Goal: Information Seeking & Learning: Learn about a topic

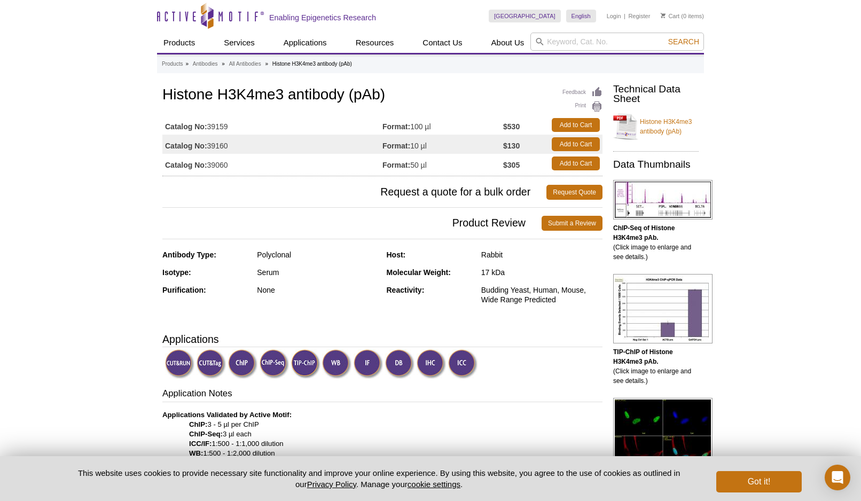
drag, startPoint x: 230, startPoint y: 165, endPoint x: 210, endPoint y: 168, distance: 20.0
click at [210, 168] on td "Catalog No: 39060" at bounding box center [272, 163] width 220 height 19
copy td "39060"
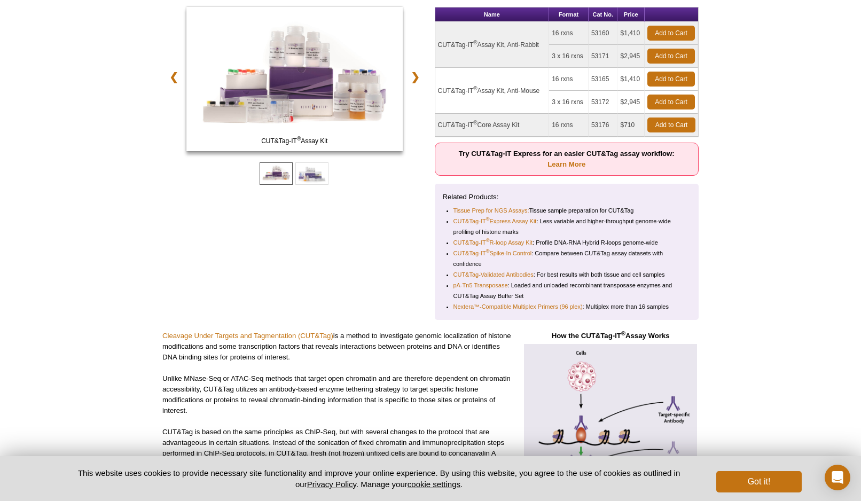
scroll to position [53, 0]
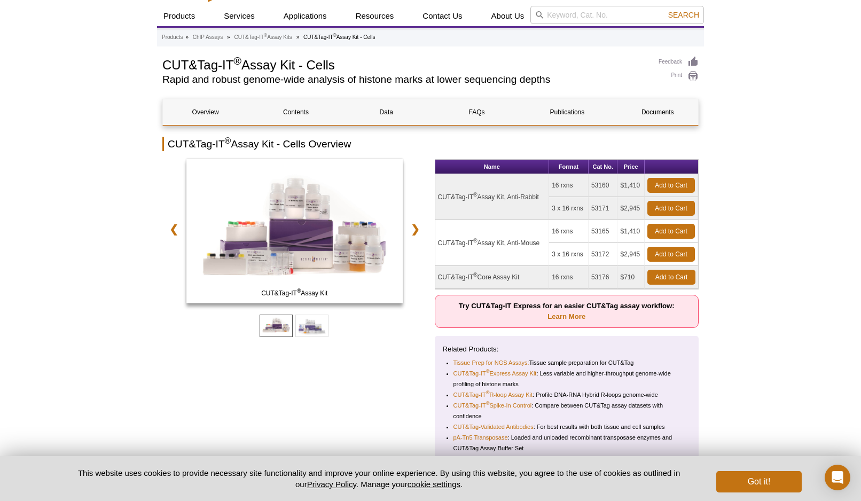
drag, startPoint x: 543, startPoint y: 196, endPoint x: 438, endPoint y: 200, distance: 104.8
click at [438, 200] on td "CUT&Tag-IT ® Assay Kit, Anti-Rabbit" at bounding box center [492, 197] width 114 height 46
copy td "CUT&Tag-IT ® Assay Kit, Anti-Rabbit"
drag, startPoint x: 611, startPoint y: 184, endPoint x: 589, endPoint y: 184, distance: 21.4
click at [589, 184] on td "53160" at bounding box center [603, 185] width 29 height 23
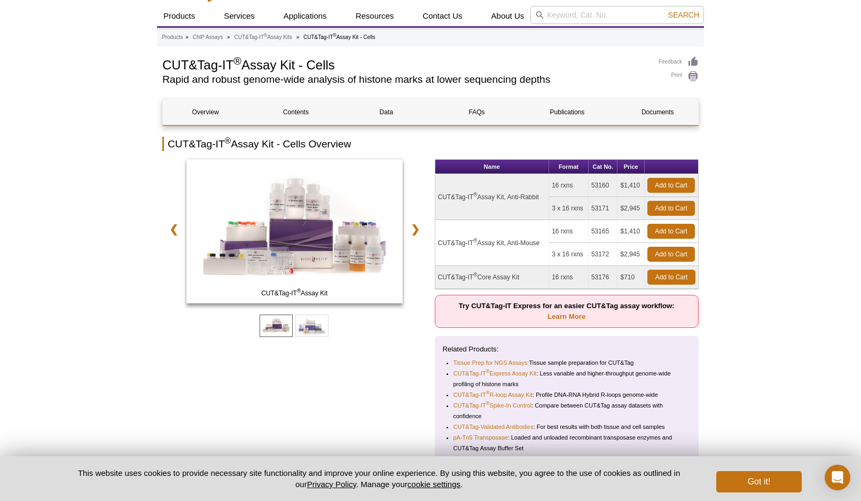
copy td "53160"
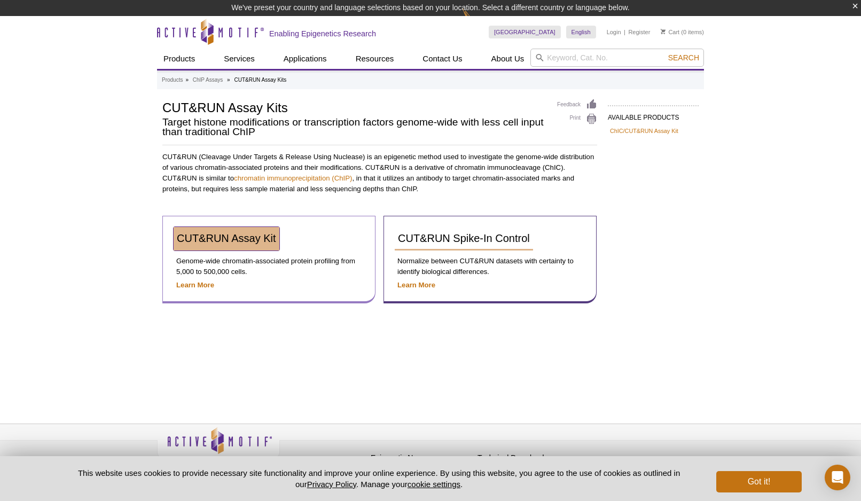
click at [230, 236] on span "CUT&RUN Assay Kit" at bounding box center [226, 238] width 99 height 12
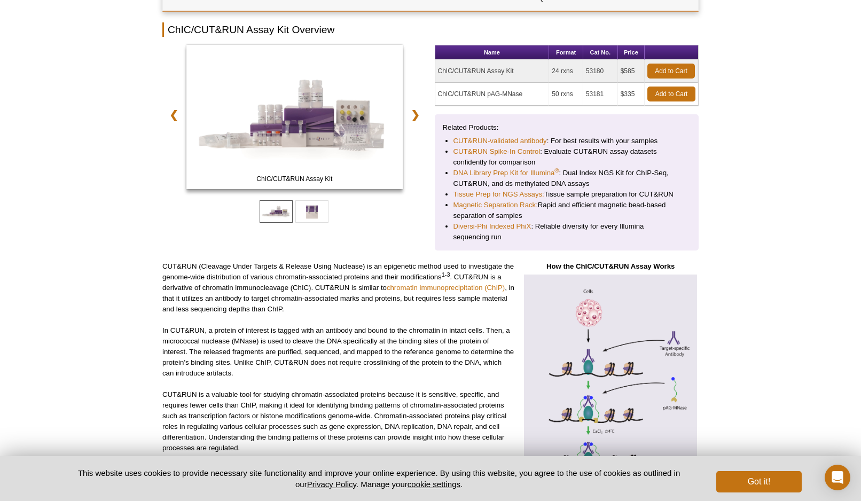
scroll to position [53, 0]
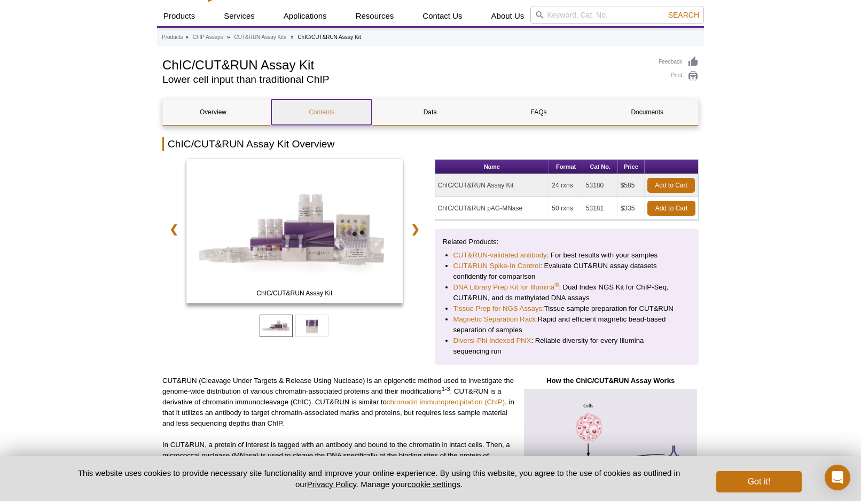
click at [325, 112] on link "Contents" at bounding box center [321, 112] width 100 height 26
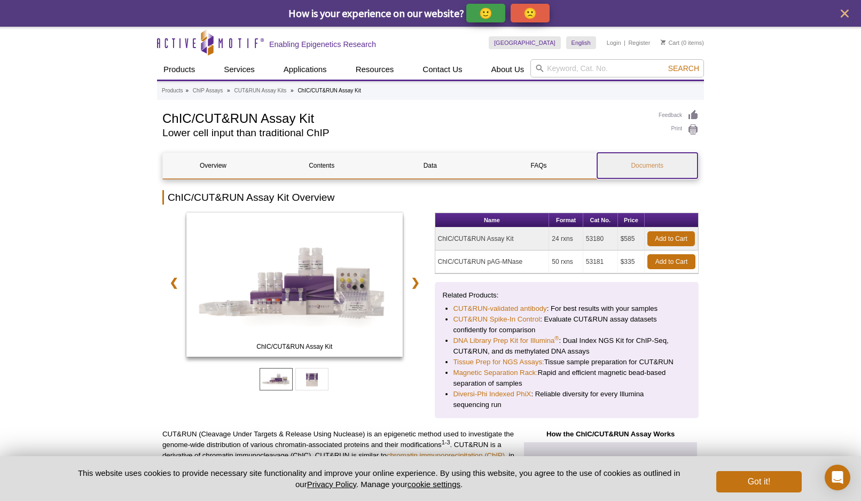
click at [620, 165] on link "Documents" at bounding box center [647, 166] width 100 height 26
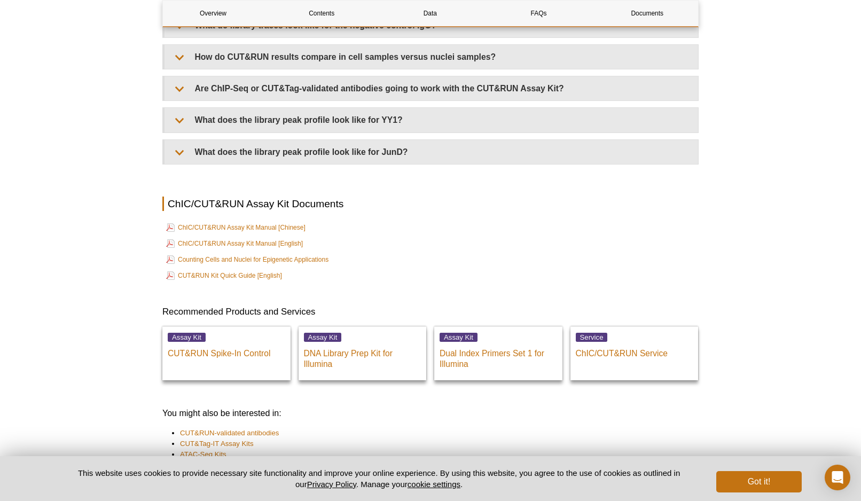
scroll to position [3435, 0]
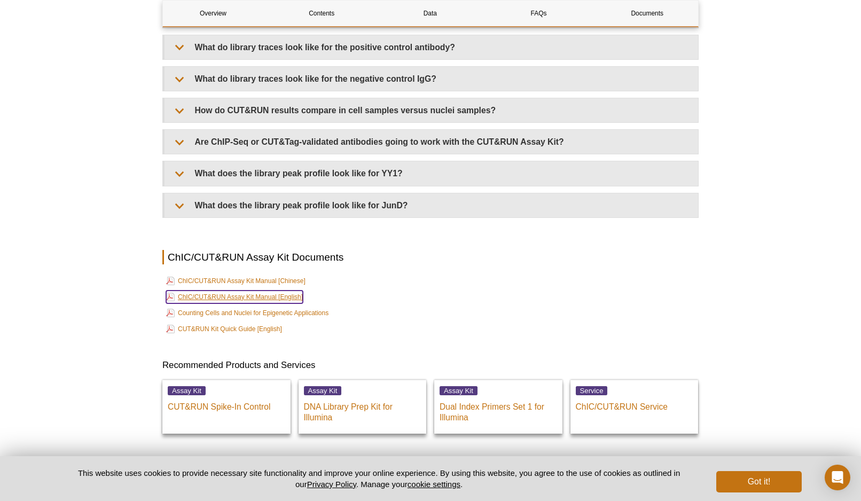
click at [230, 296] on link "ChIC/CUT&RUN Assay Kit Manual [English]" at bounding box center [234, 297] width 137 height 13
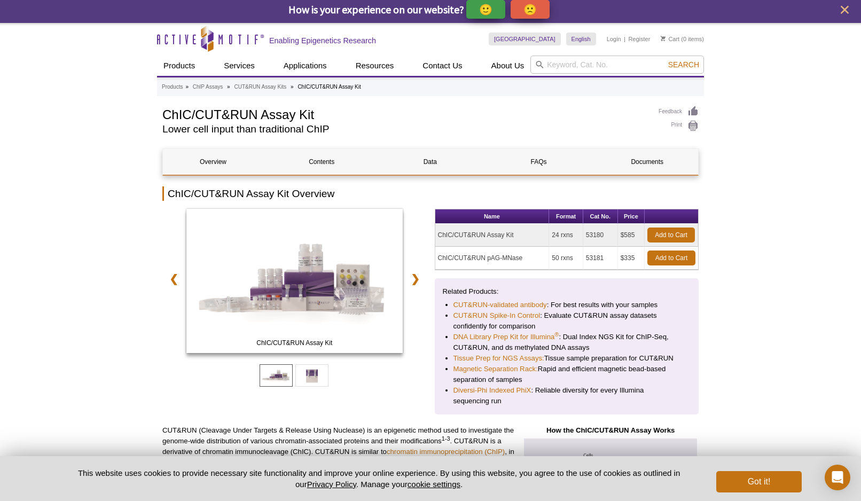
scroll to position [0, 0]
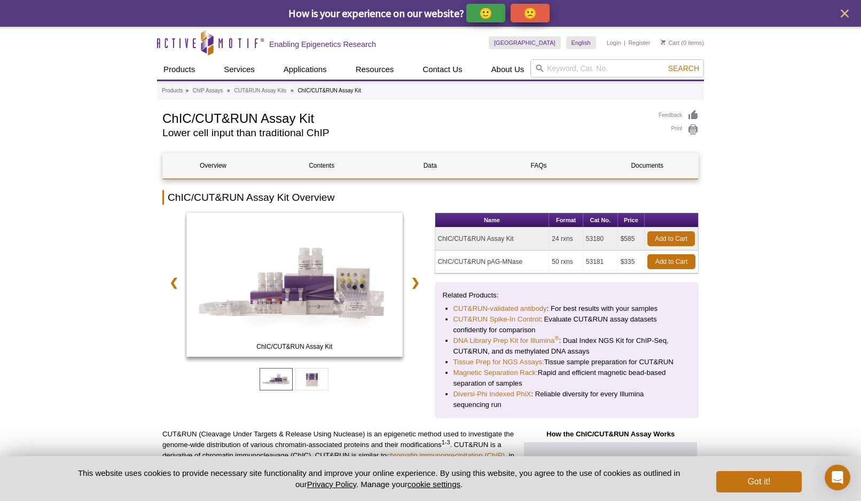
drag, startPoint x: 519, startPoint y: 237, endPoint x: 431, endPoint y: 246, distance: 88.0
click at [431, 246] on div "ChIC/CUT&RUN Assay Kit ChIC/CUT&RUN pAG-MNase ❮ ❯ Name Format Cat No. Price ChI…" at bounding box center [430, 316] width 536 height 206
copy div "Name Format Cat No. Price ChIC/CUT&RUN Assay Kit"
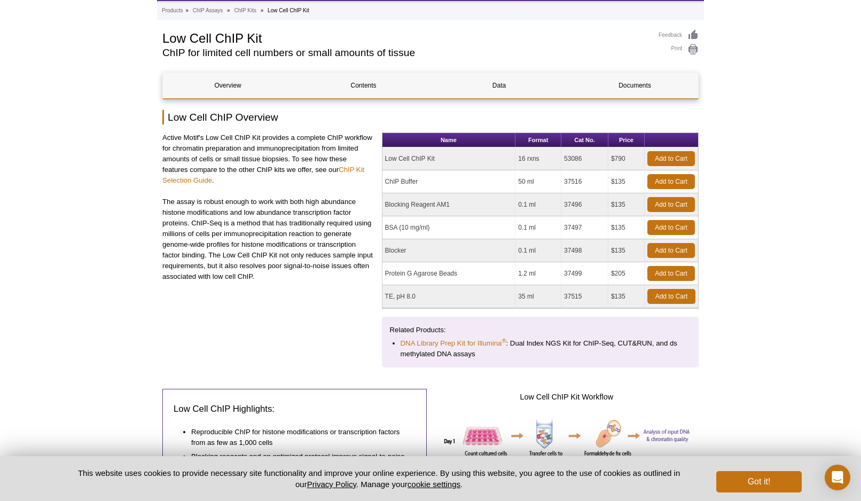
drag, startPoint x: 579, startPoint y: 161, endPoint x: 561, endPoint y: 164, distance: 18.4
click at [561, 164] on td "53086" at bounding box center [584, 158] width 47 height 23
copy td "53086"
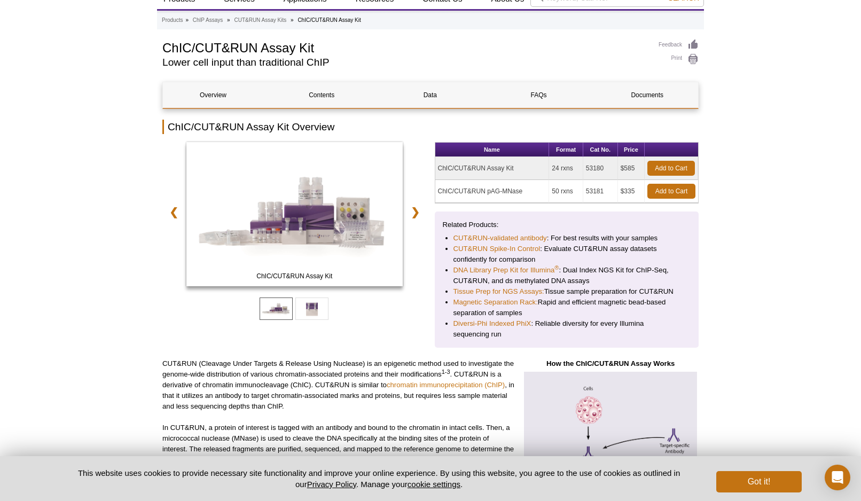
scroll to position [53, 0]
